Goal: Task Accomplishment & Management: Use online tool/utility

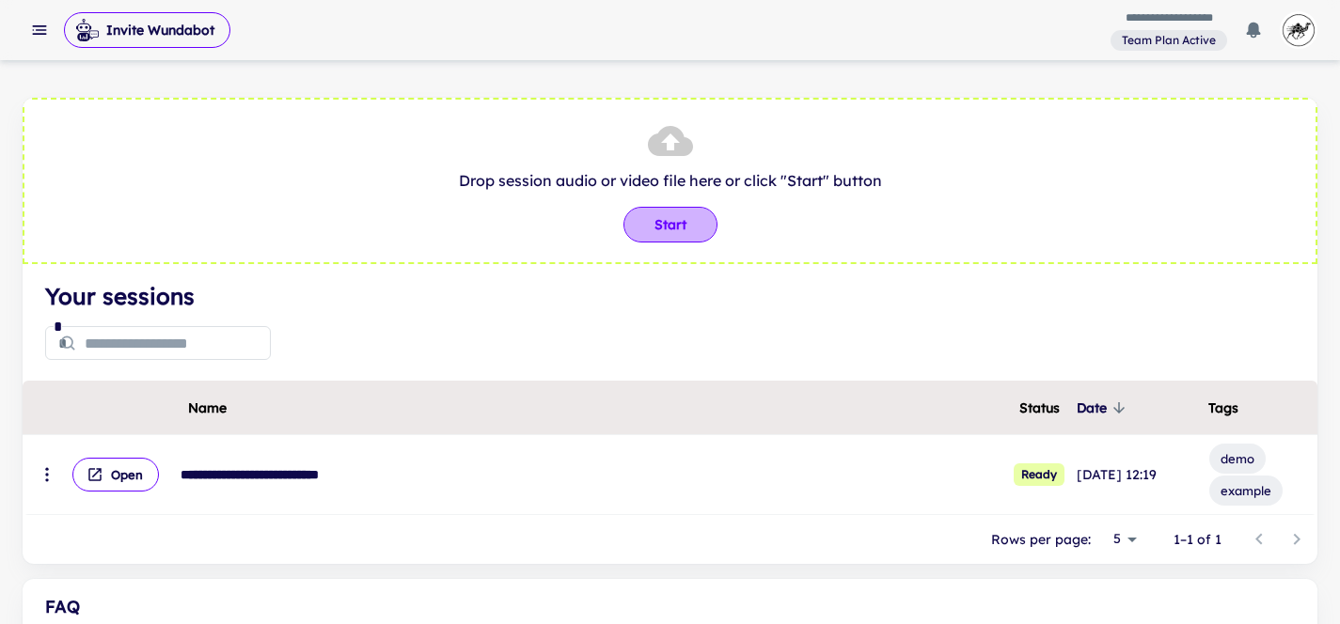
click at [672, 227] on button "Start" at bounding box center [670, 225] width 94 height 36
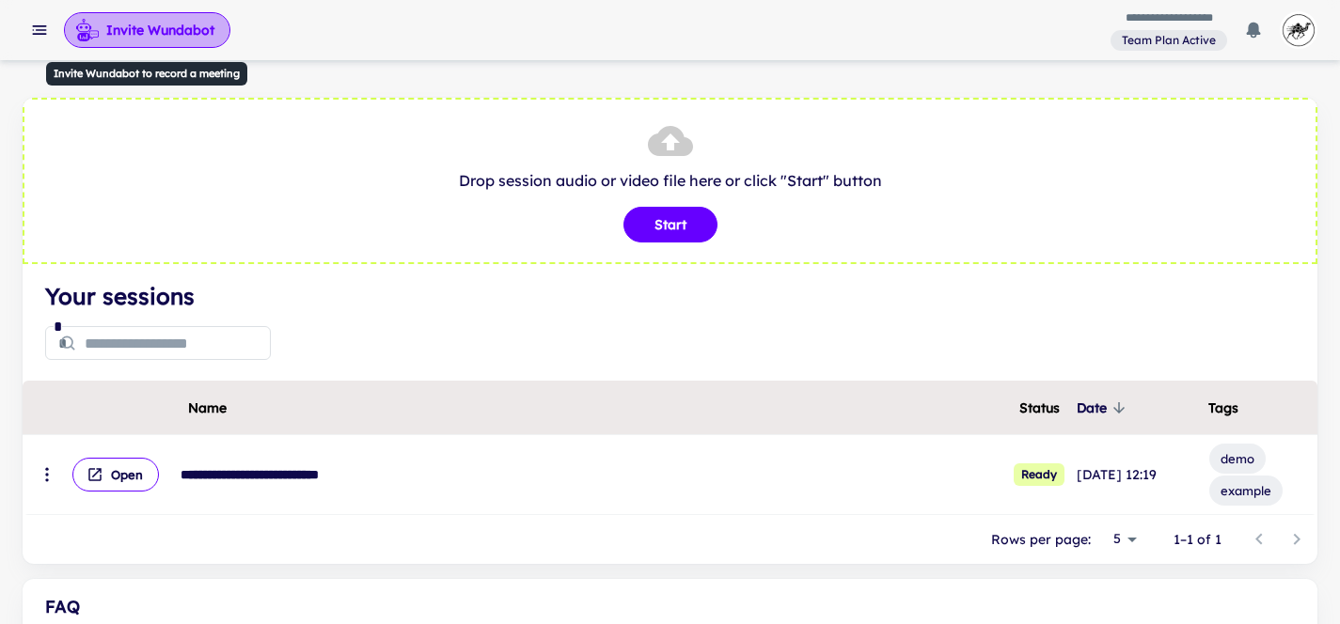
click at [165, 27] on button "Invite Wundabot" at bounding box center [147, 30] width 166 height 36
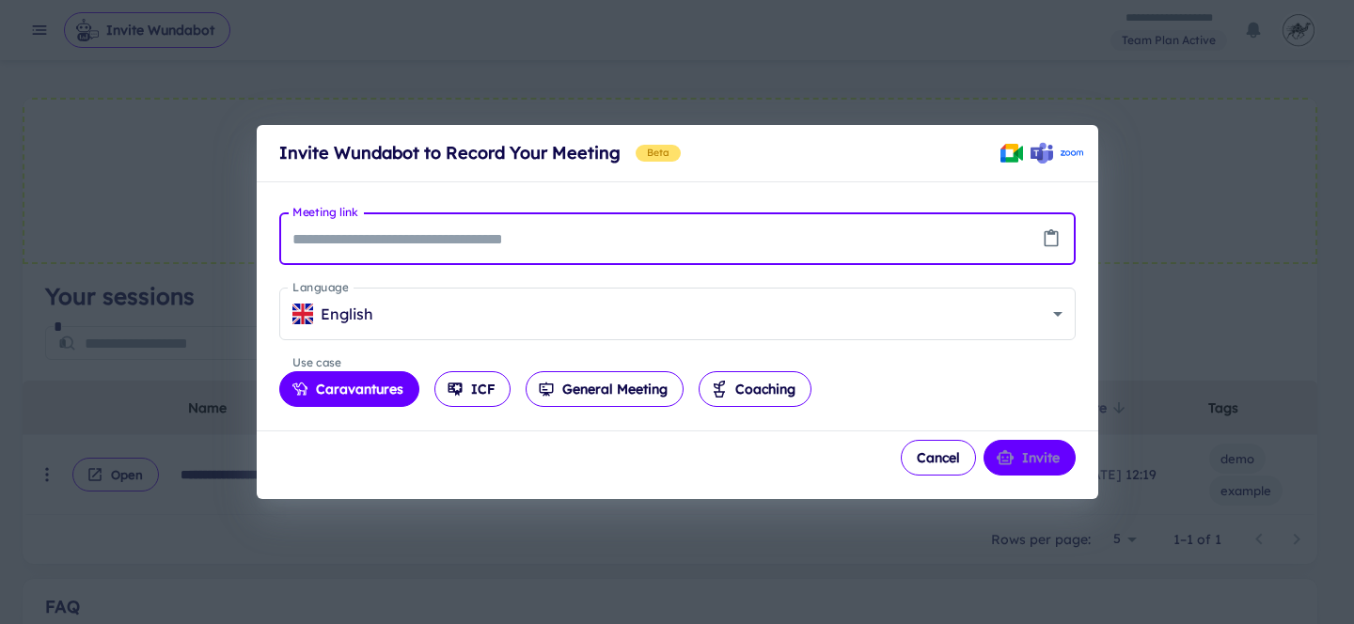
click at [593, 224] on input "Meeting link" at bounding box center [654, 238] width 750 height 53
paste input "**********"
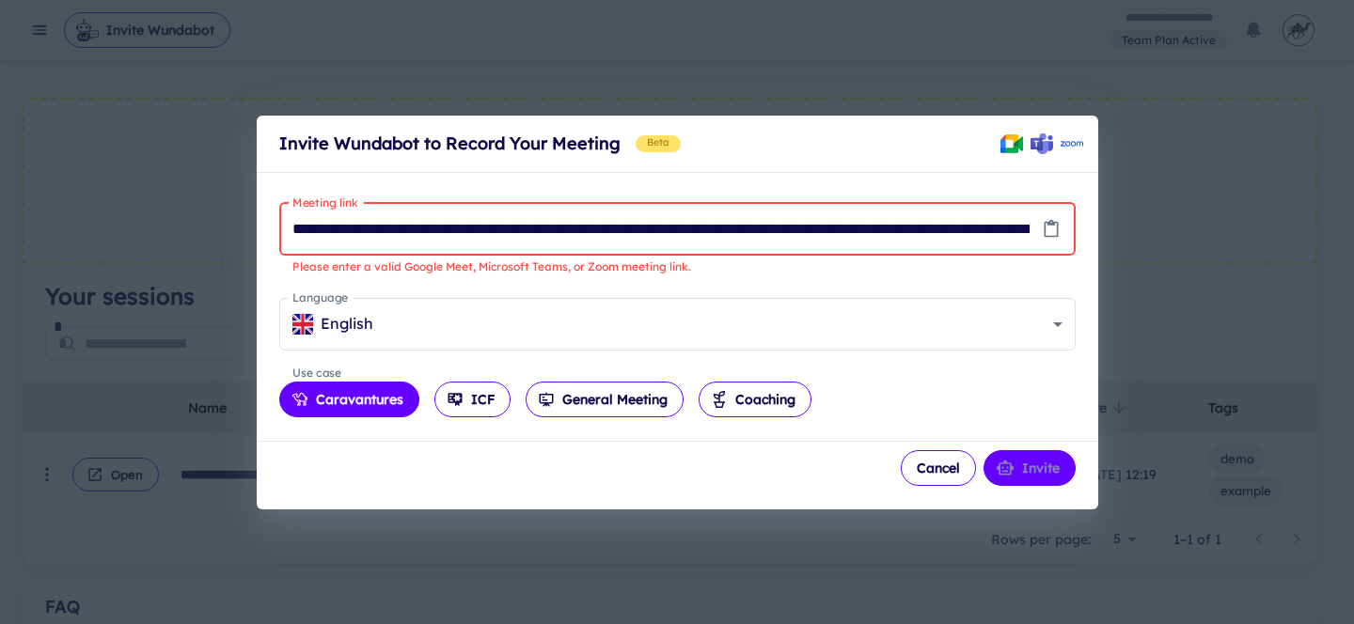
paste input "text"
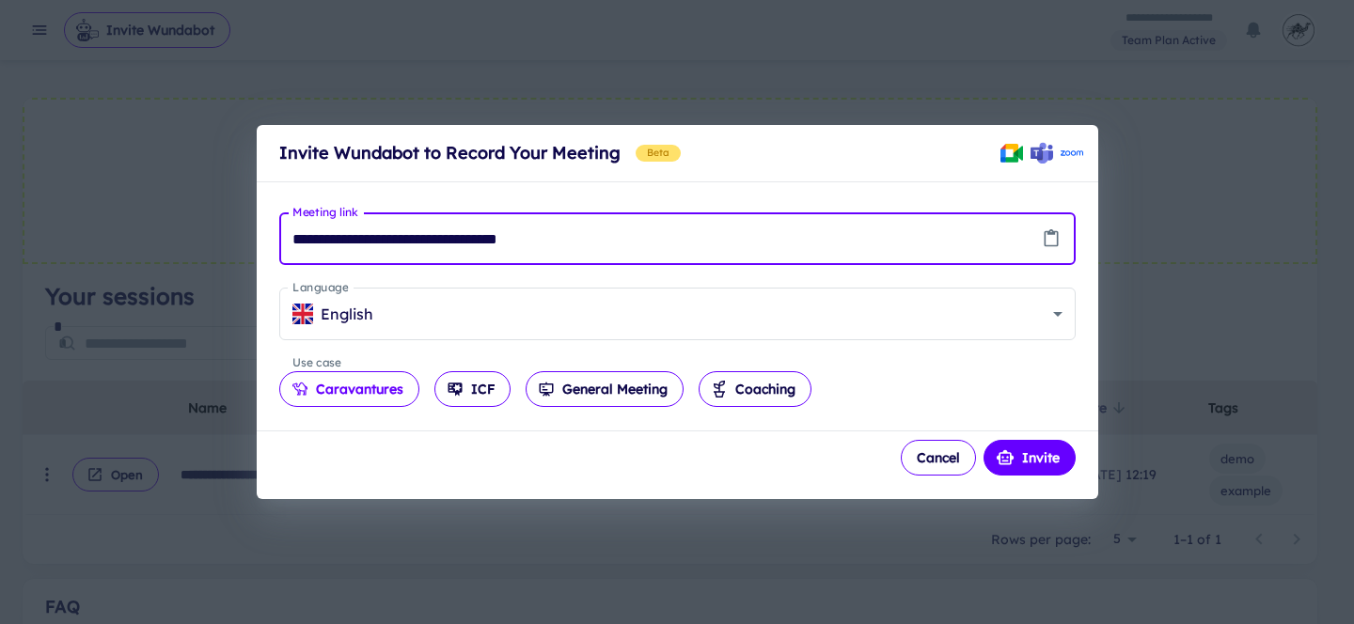
type input "**********"
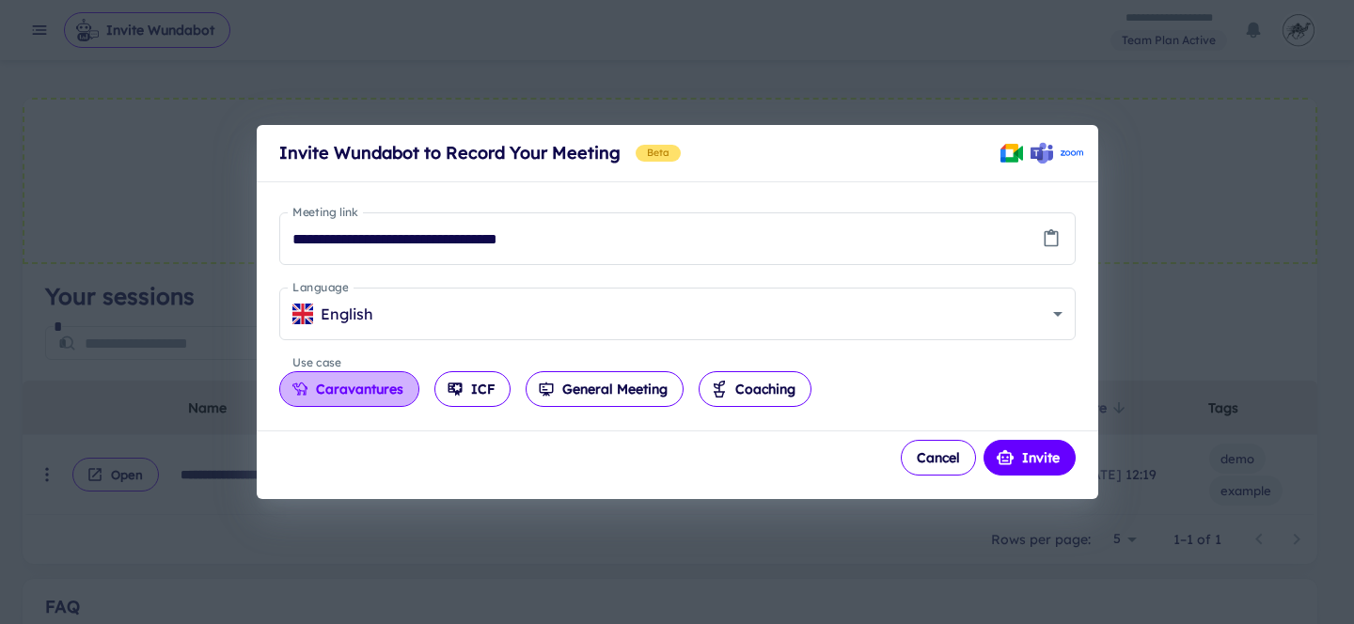
click at [295, 395] on icon "button" at bounding box center [299, 389] width 17 height 17
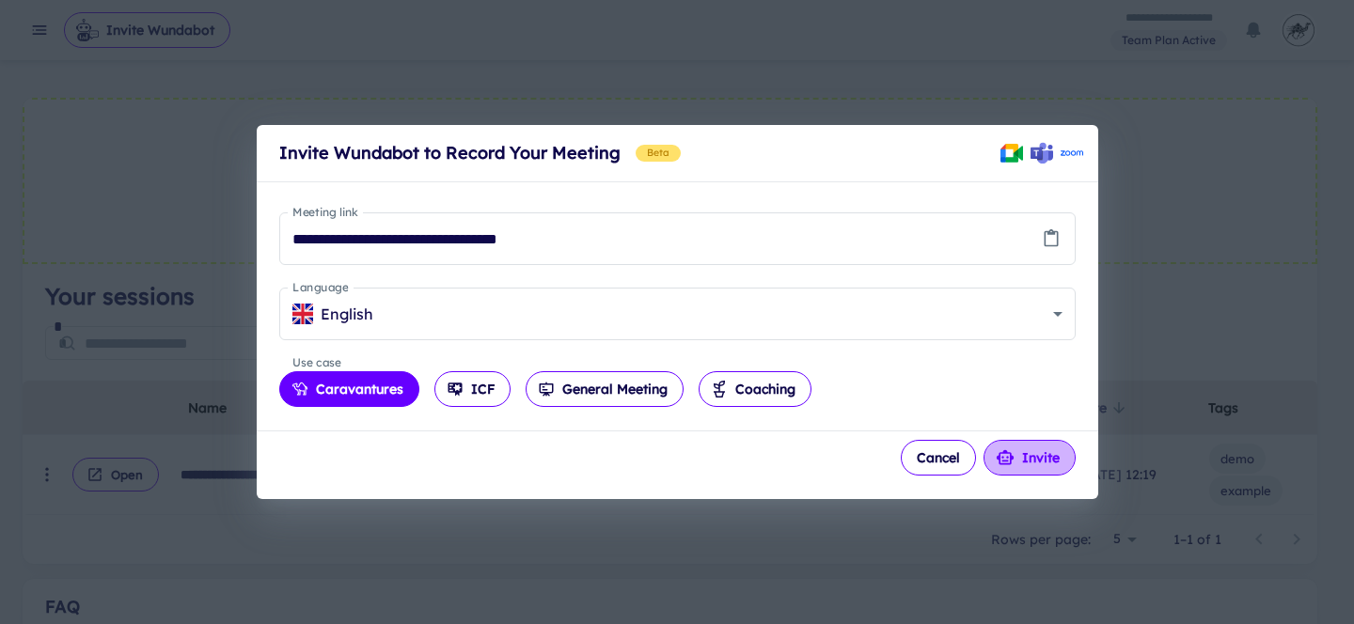
click at [1038, 460] on button "Invite" at bounding box center [1029, 458] width 92 height 36
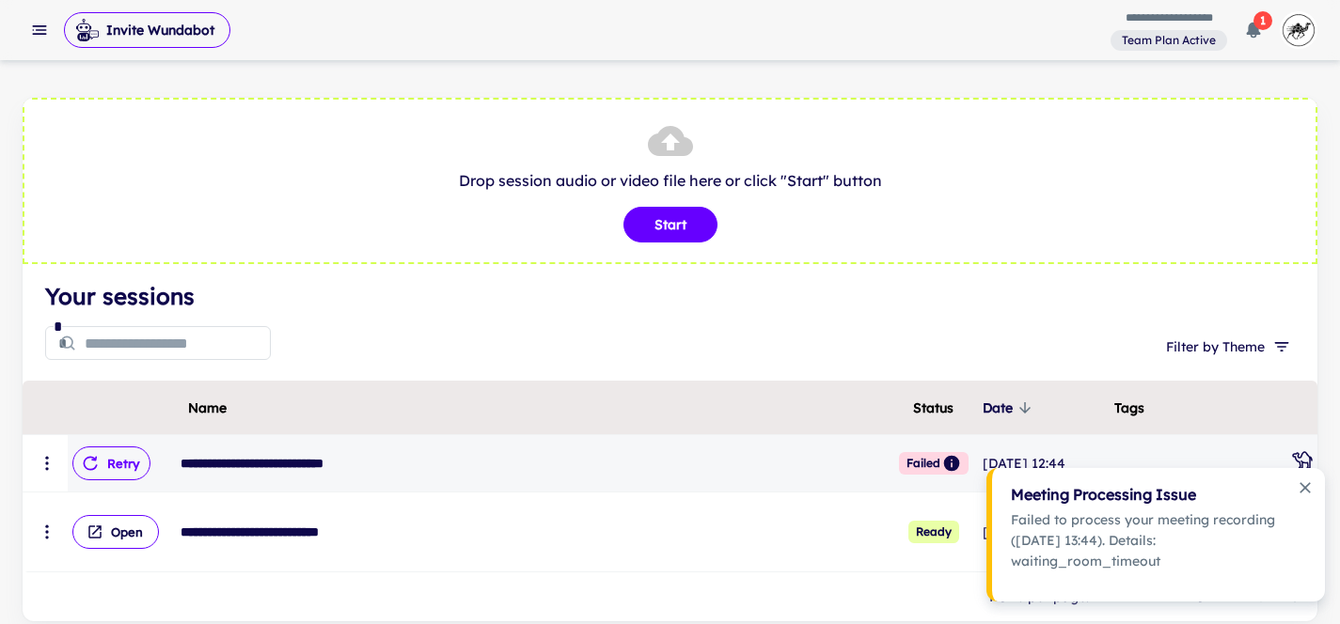
click at [111, 455] on button "Retry" at bounding box center [111, 464] width 78 height 34
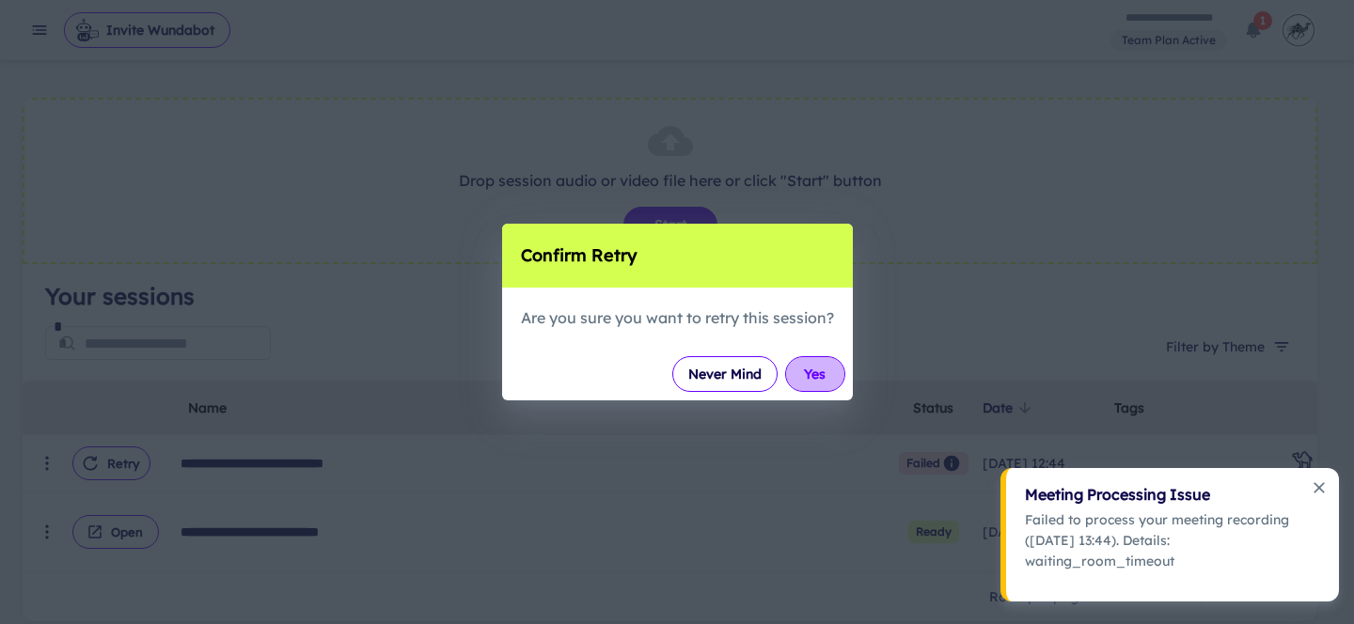
click at [816, 374] on button "Yes" at bounding box center [815, 374] width 60 height 36
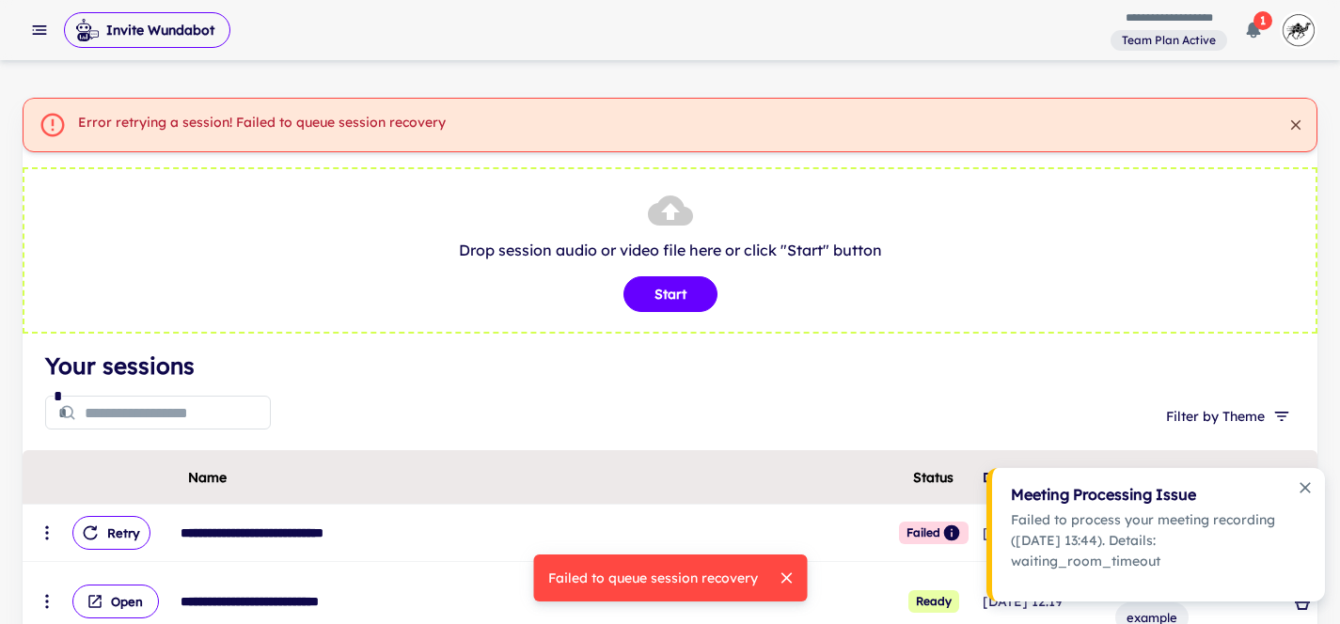
drag, startPoint x: 507, startPoint y: 391, endPoint x: 463, endPoint y: 327, distance: 77.2
click at [507, 392] on div "* * Filter by Theme" at bounding box center [669, 416] width 1249 height 60
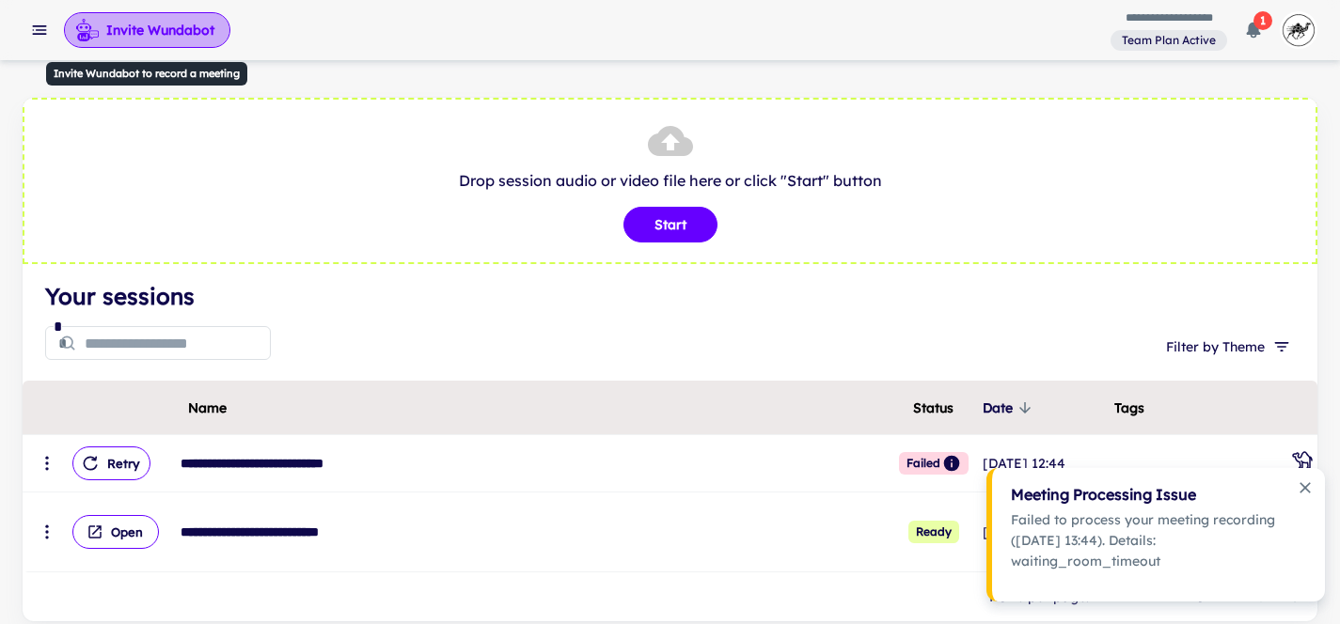
click at [100, 36] on button "Invite Wundabot" at bounding box center [147, 30] width 166 height 36
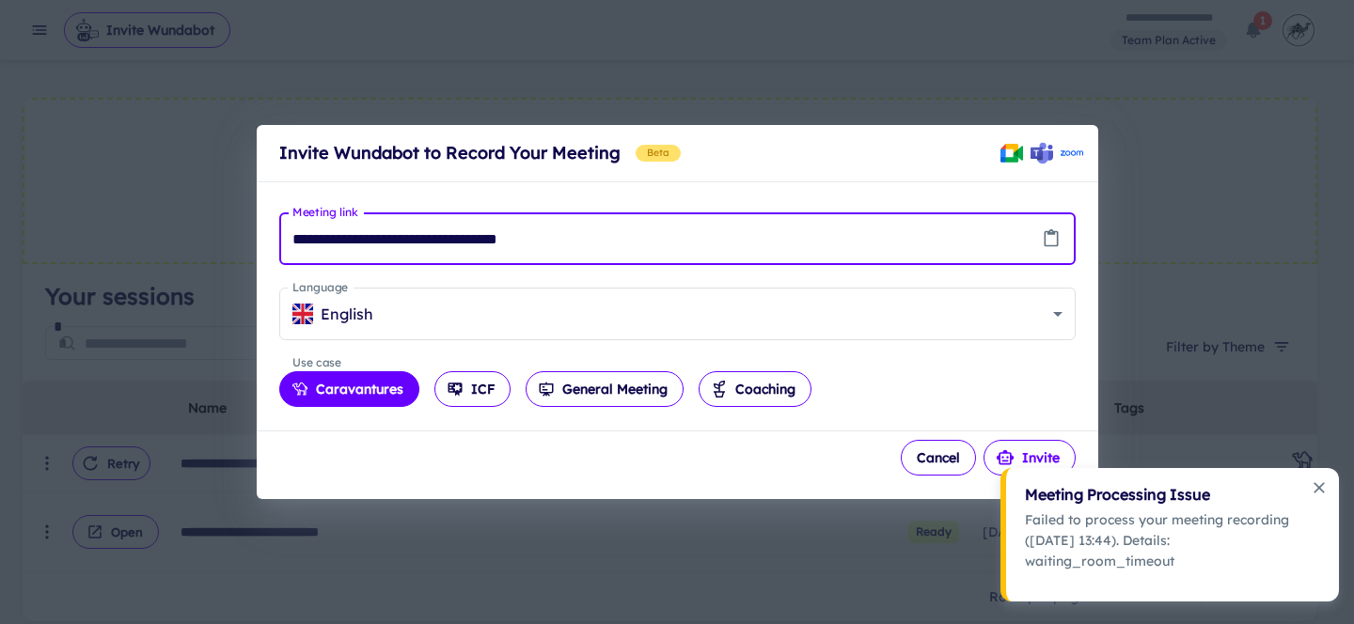
type input "**********"
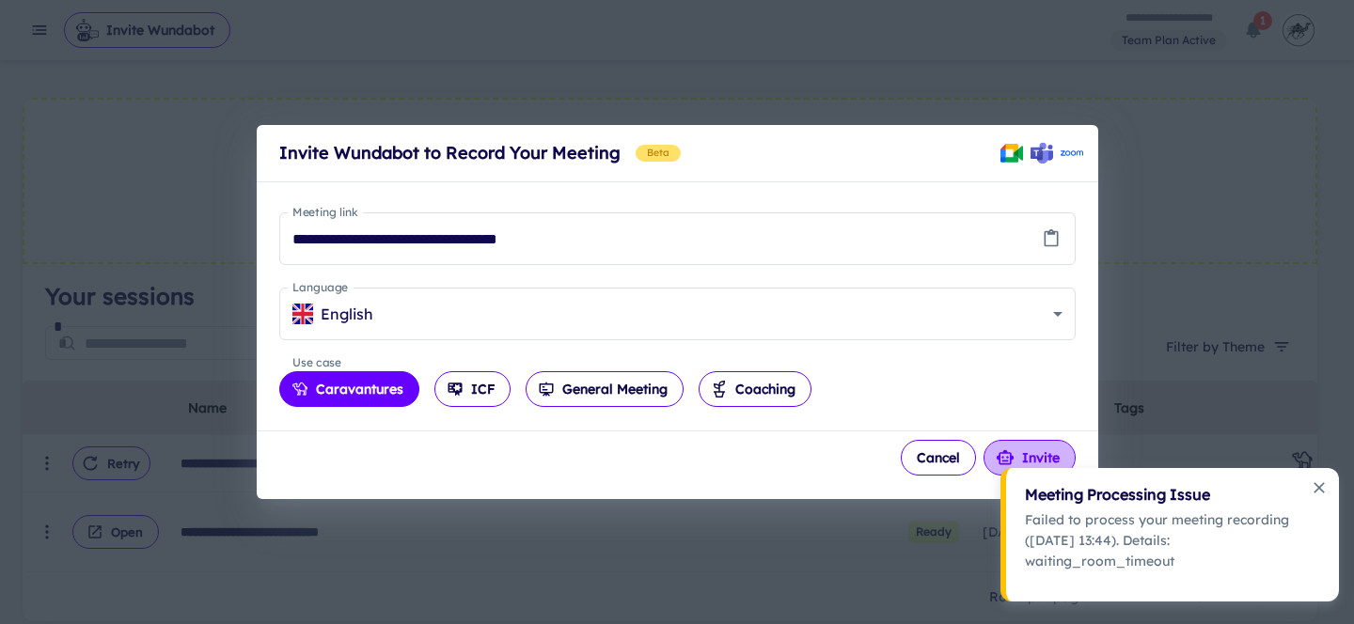
click at [998, 449] on icon "button" at bounding box center [1005, 457] width 19 height 19
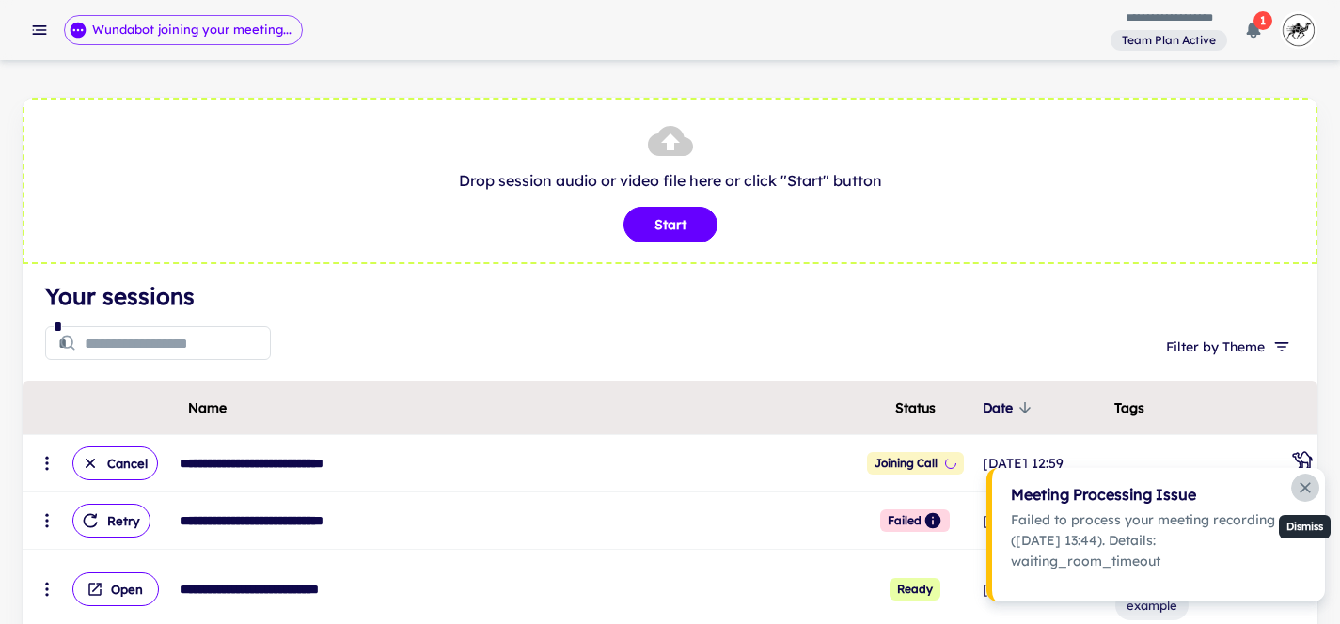
click at [1303, 487] on icon "Dismiss notification" at bounding box center [1304, 487] width 11 height 11
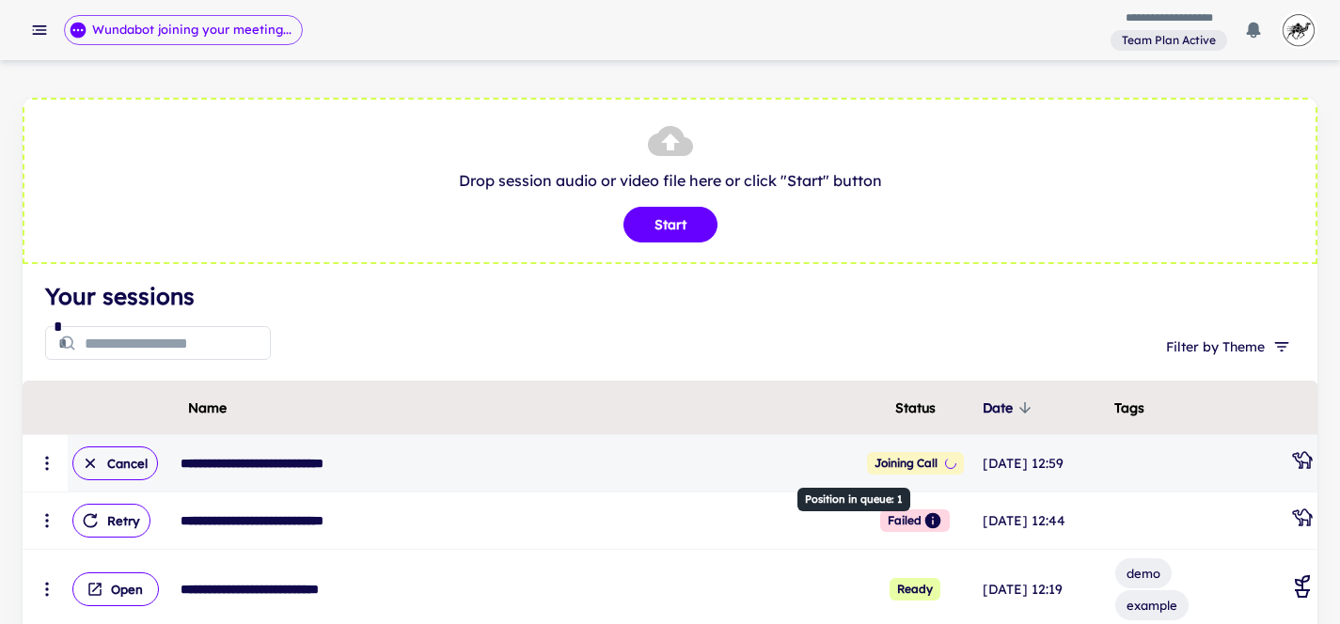
click at [873, 452] on span "Joining call" at bounding box center [915, 463] width 97 height 23
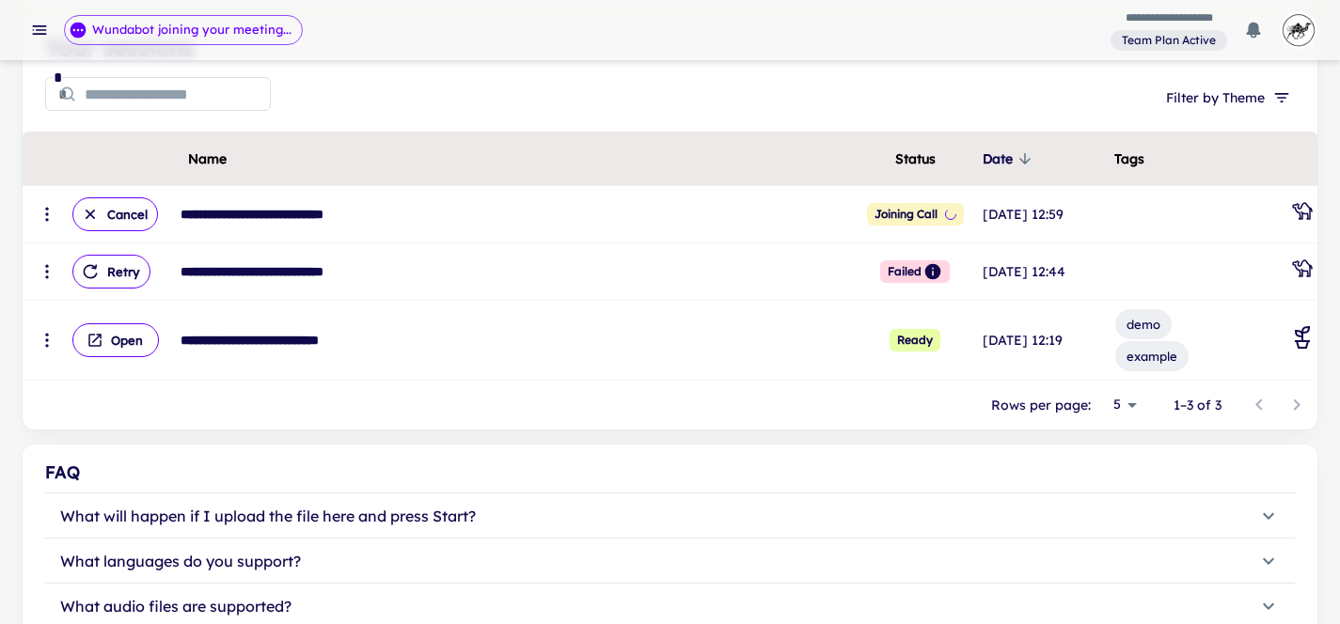
scroll to position [249, 0]
